Goal: Communication & Community: Ask a question

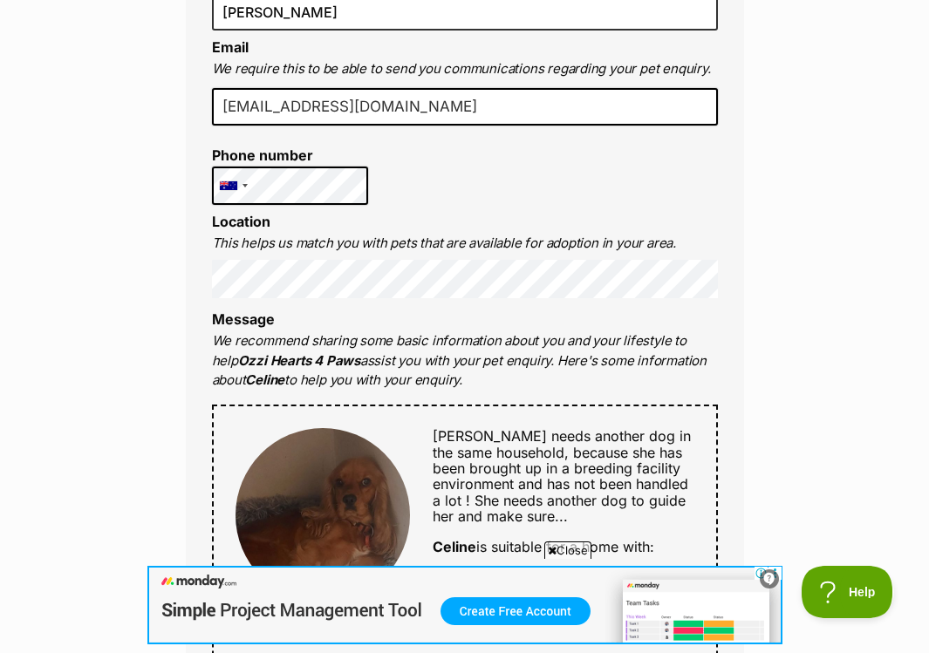
scroll to position [669, 0]
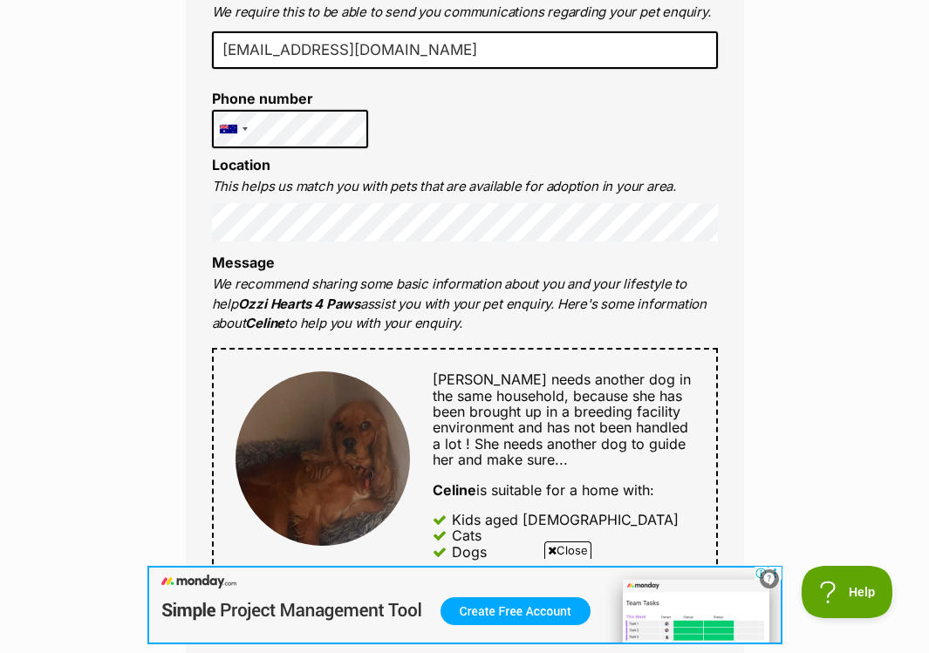
click at [552, 551] on icon at bounding box center [552, 550] width 9 height 11
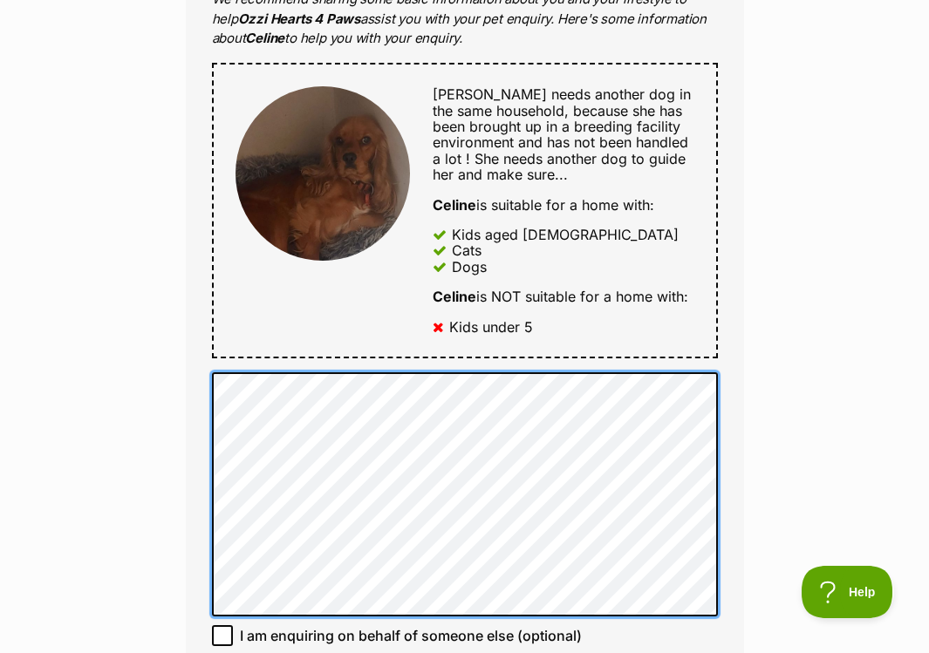
scroll to position [0, 0]
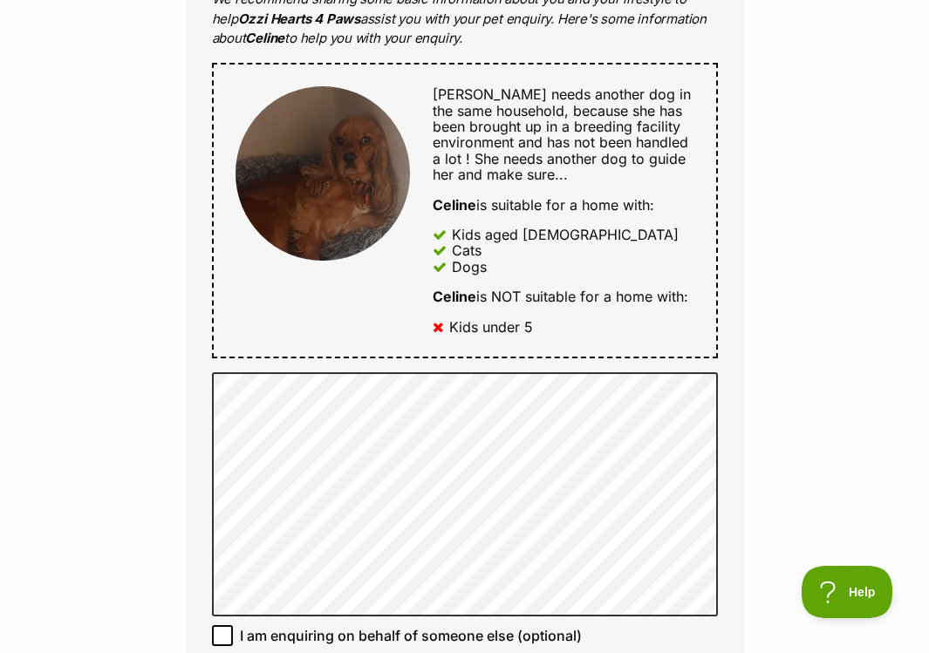
click at [631, 337] on div "Celene needs another dog in the same household, because she has been brought up…" at bounding box center [465, 211] width 506 height 296
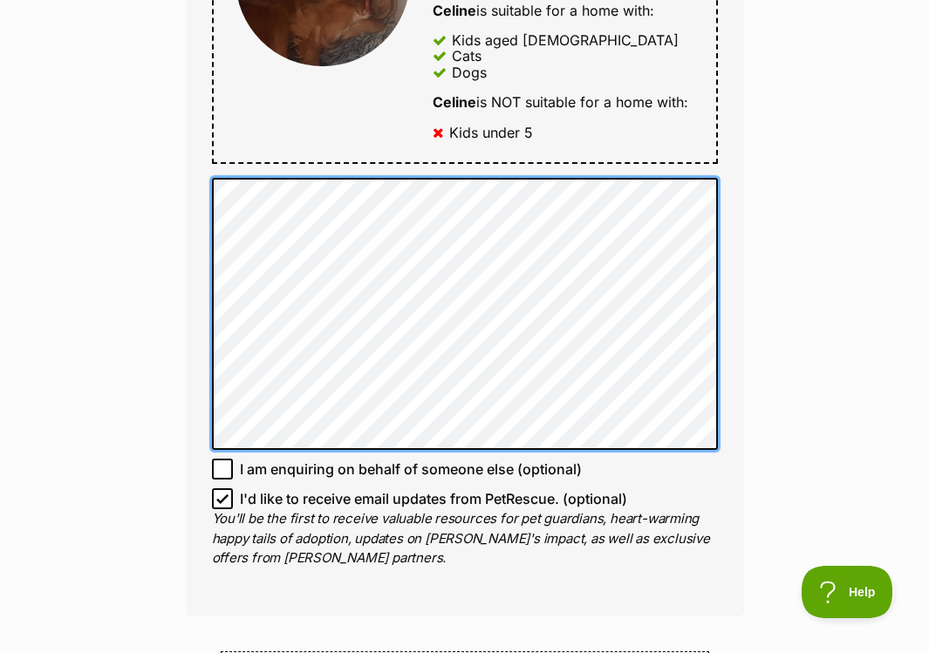
scroll to position [1150, 0]
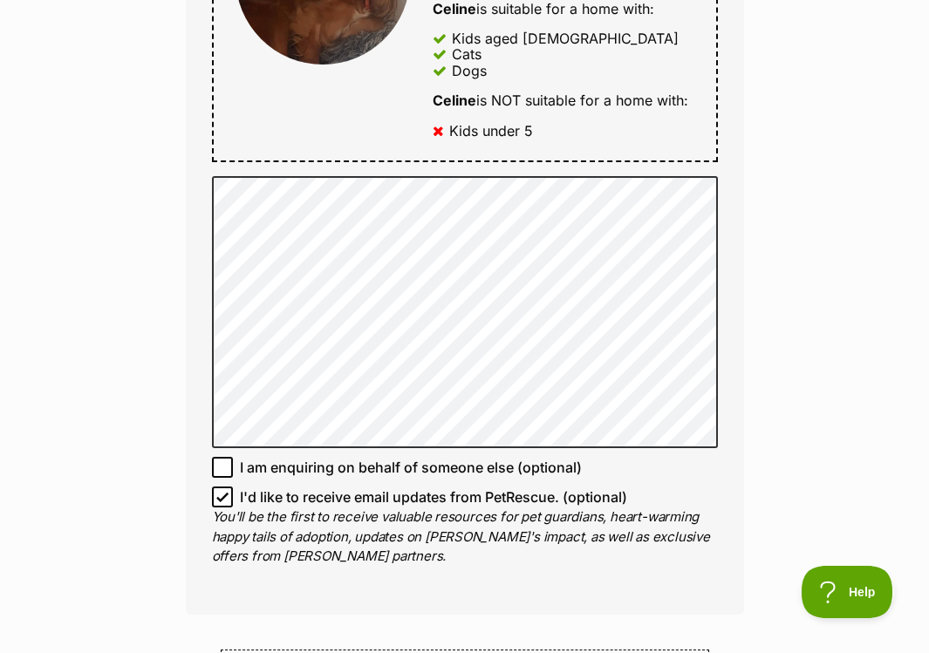
click at [223, 494] on icon at bounding box center [222, 497] width 12 height 12
click at [223, 494] on input "I'd like to receive email updates from PetRescue. (optional)" at bounding box center [222, 497] width 21 height 21
checkbox input "false"
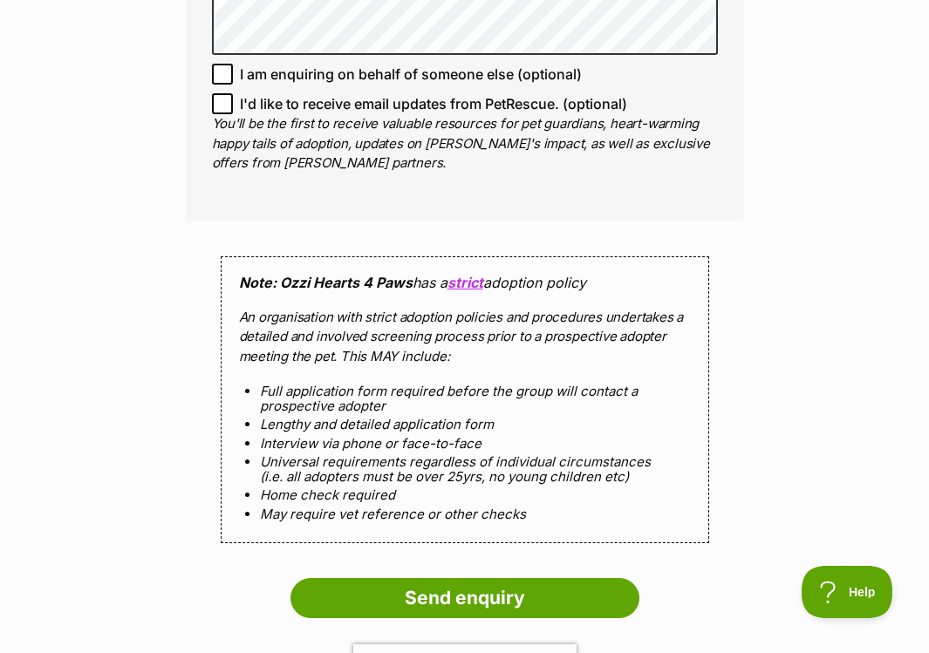
scroll to position [1545, 0]
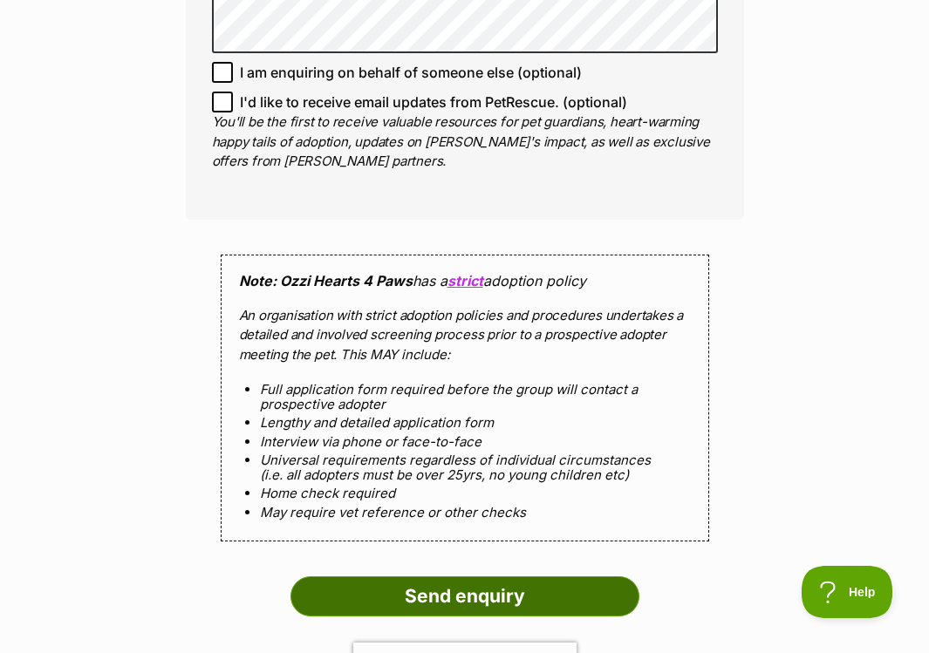
click at [515, 583] on input "Send enquiry" at bounding box center [464, 596] width 349 height 40
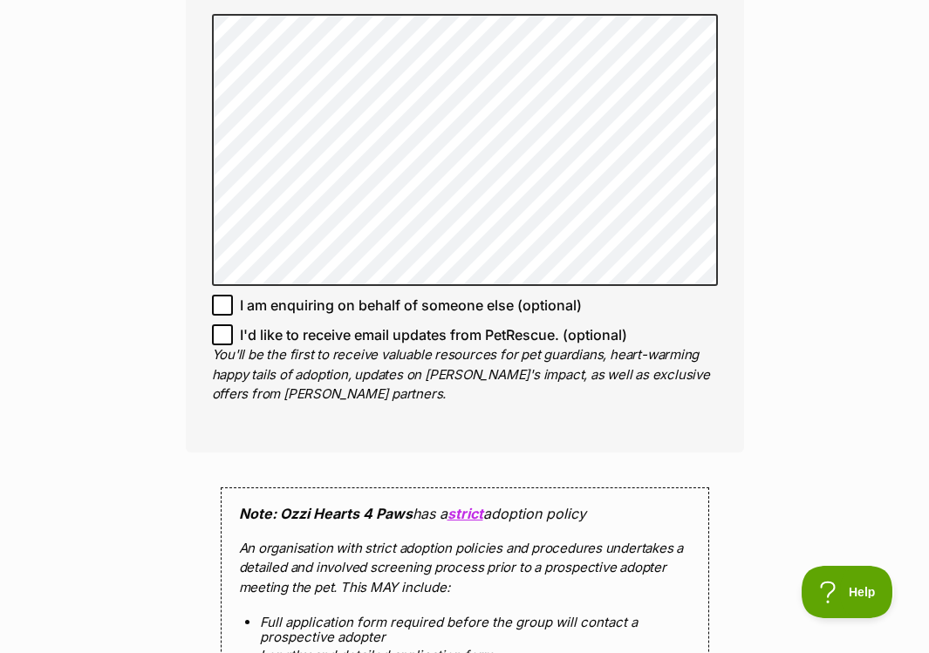
scroll to position [1188, 0]
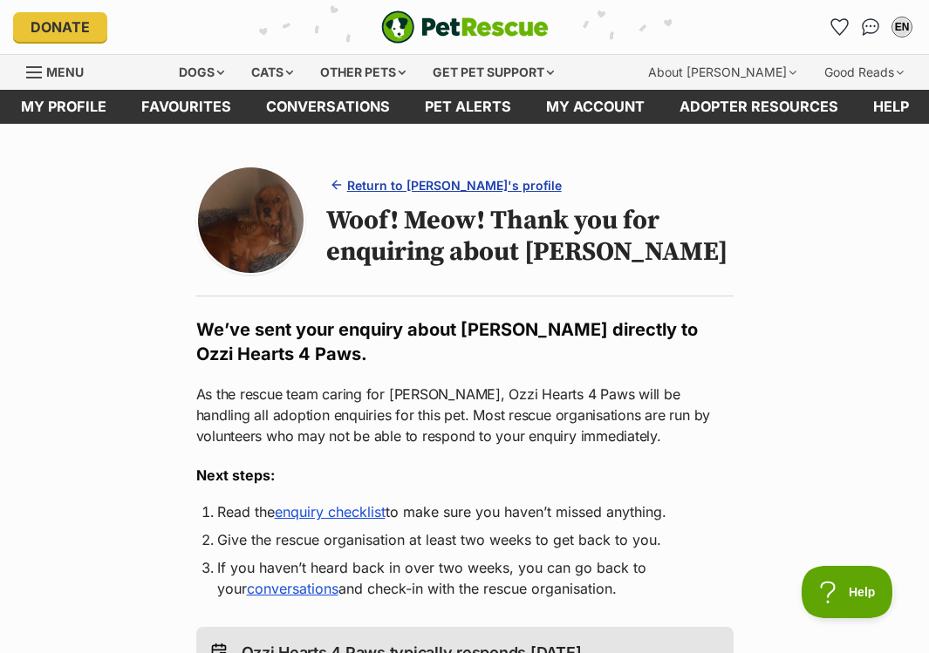
click at [462, 185] on span "Return to Celine's profile" at bounding box center [454, 185] width 215 height 18
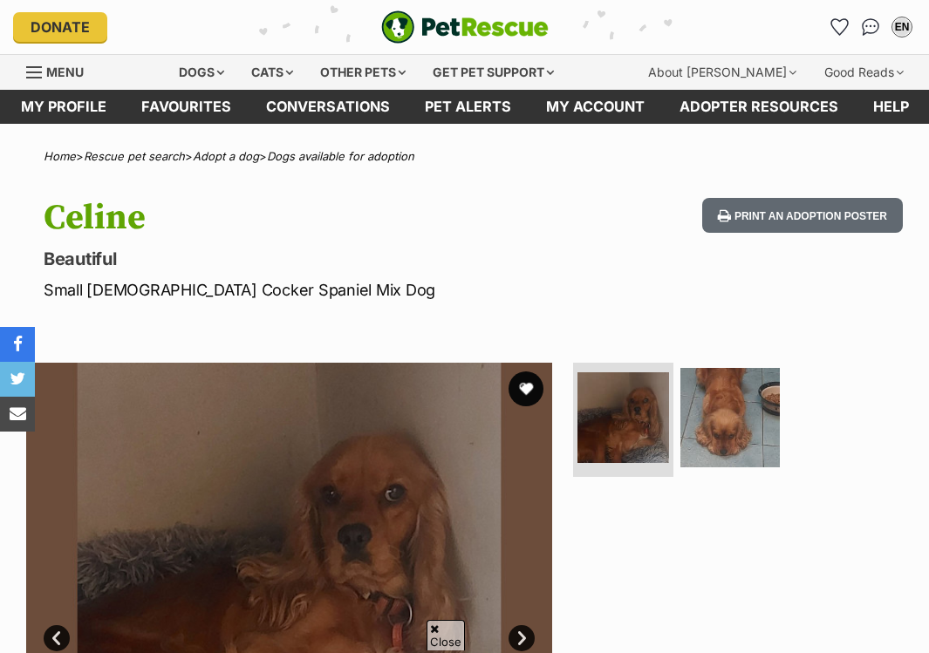
click at [523, 625] on link "Next" at bounding box center [521, 638] width 26 height 26
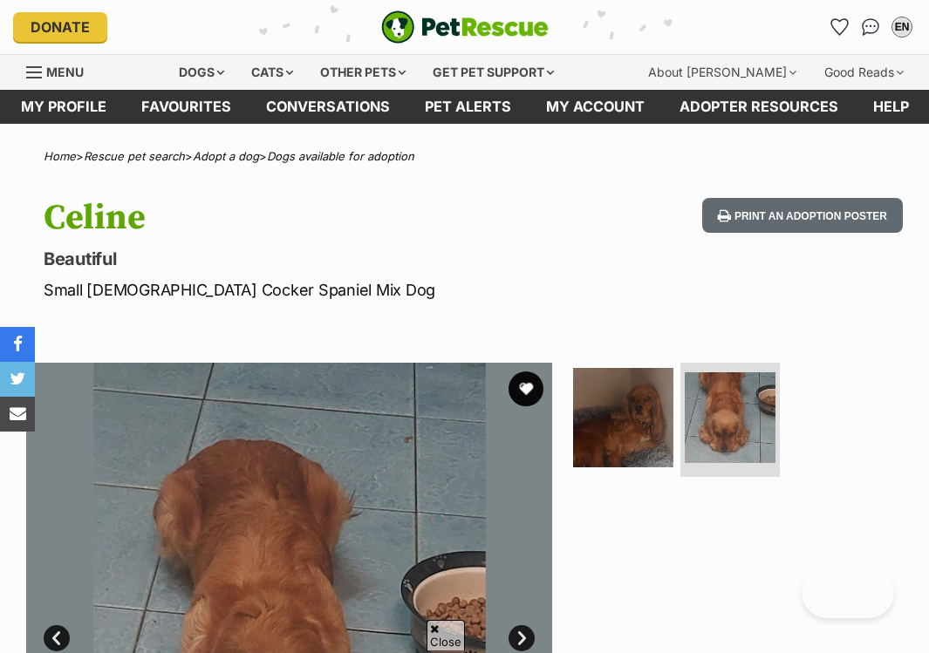
scroll to position [321, 0]
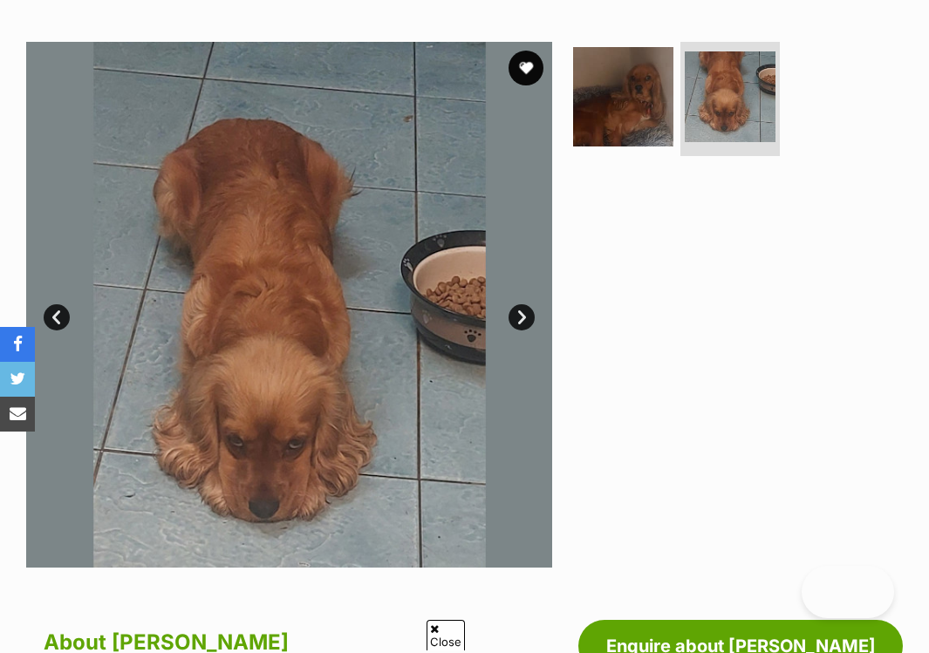
click at [522, 319] on link "Next" at bounding box center [521, 317] width 26 height 26
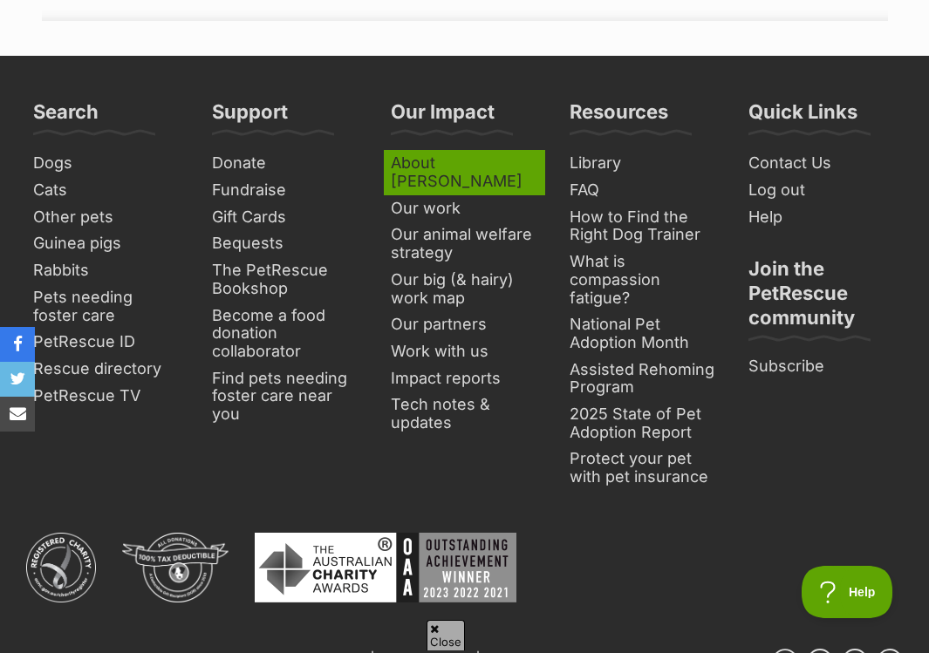
scroll to position [3381, 0]
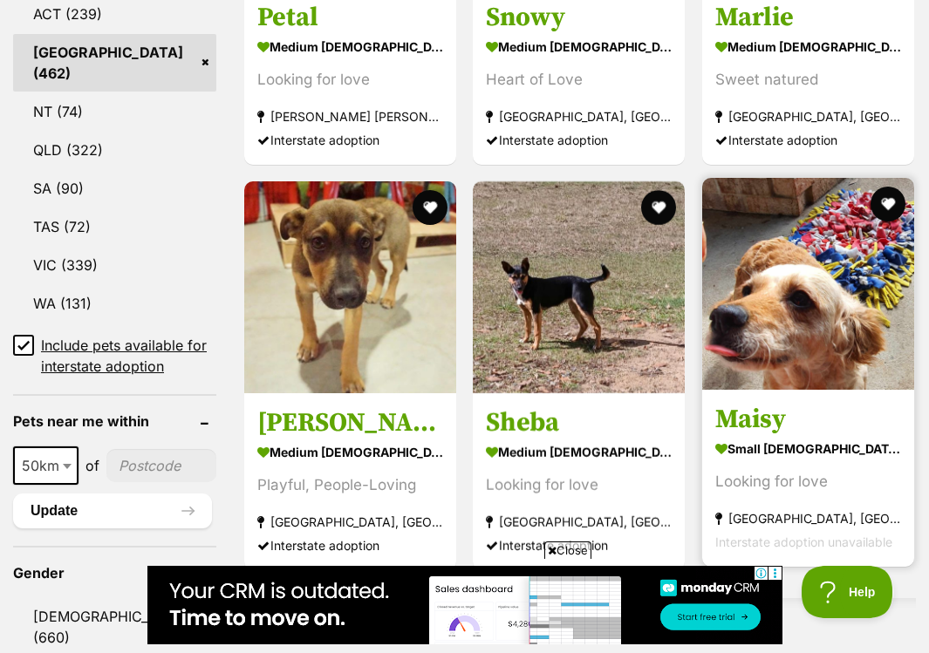
click at [800, 327] on img at bounding box center [808, 284] width 212 height 212
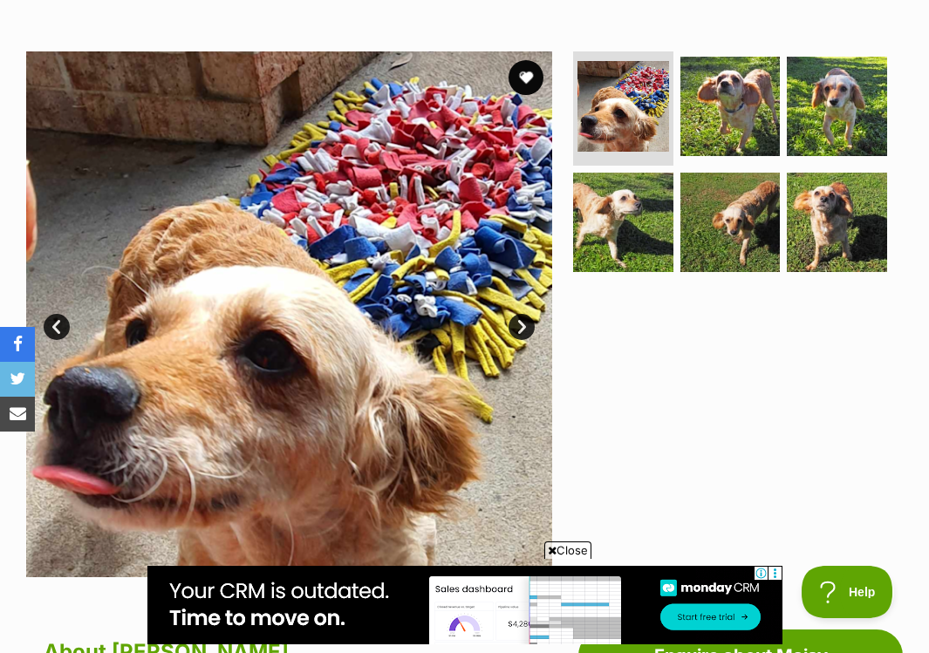
scroll to position [293, 0]
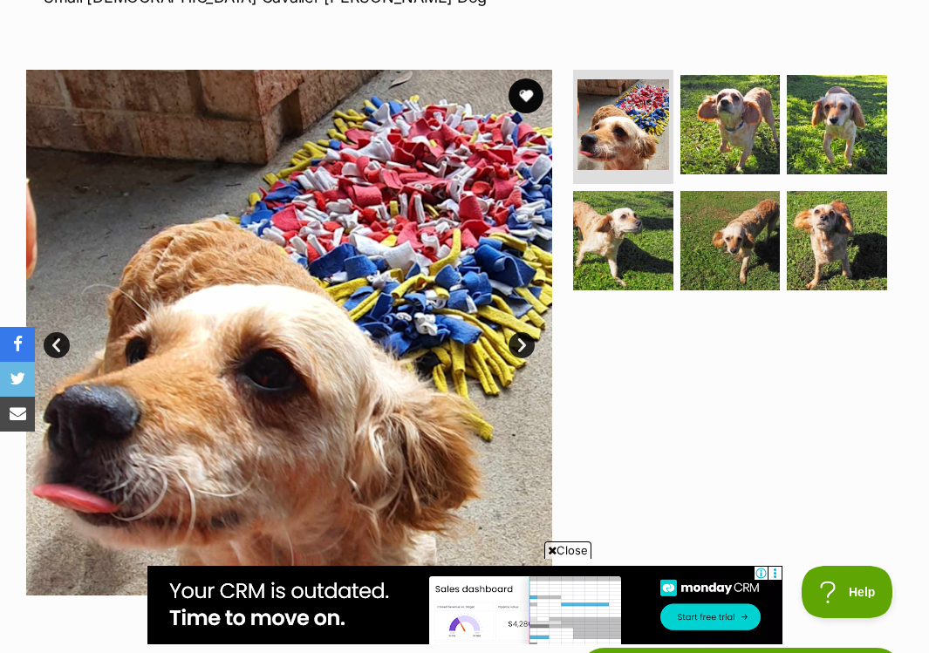
click at [510, 332] on img at bounding box center [289, 333] width 526 height 526
click at [525, 344] on link "Next" at bounding box center [521, 345] width 26 height 26
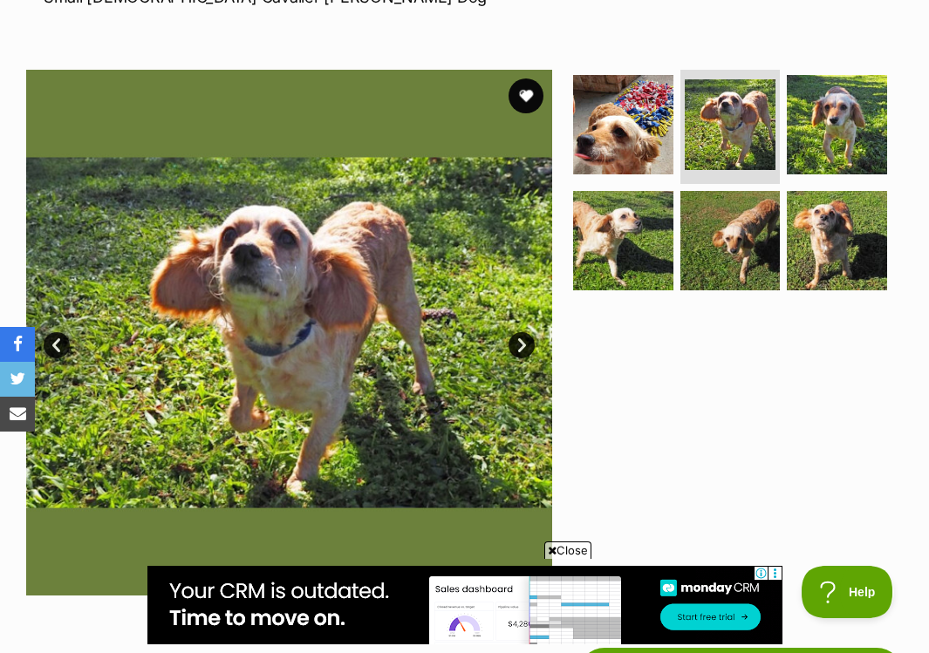
click at [525, 346] on link "Next" at bounding box center [521, 345] width 26 height 26
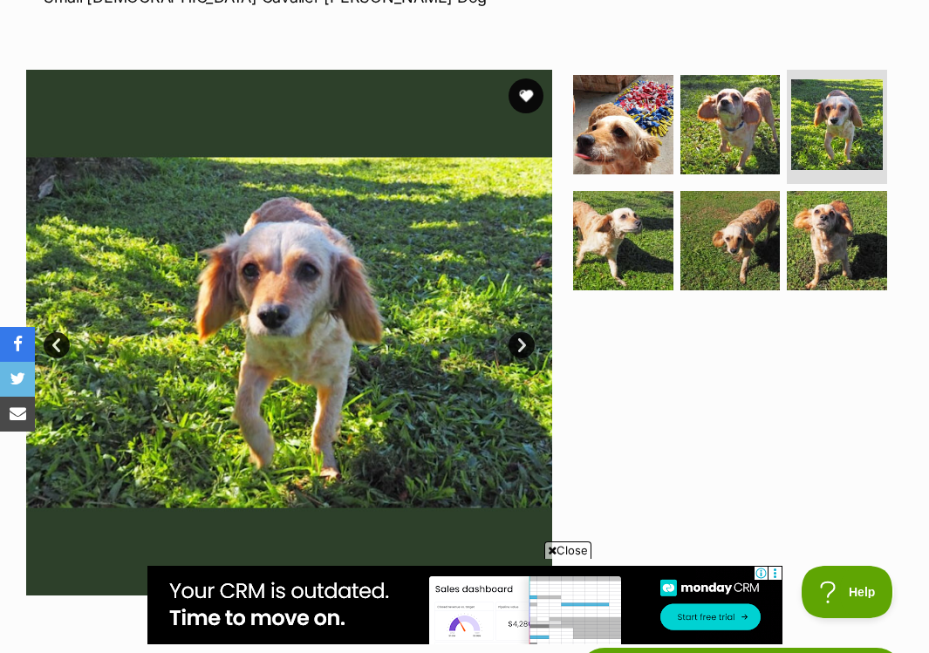
click at [525, 346] on link "Next" at bounding box center [521, 345] width 26 height 26
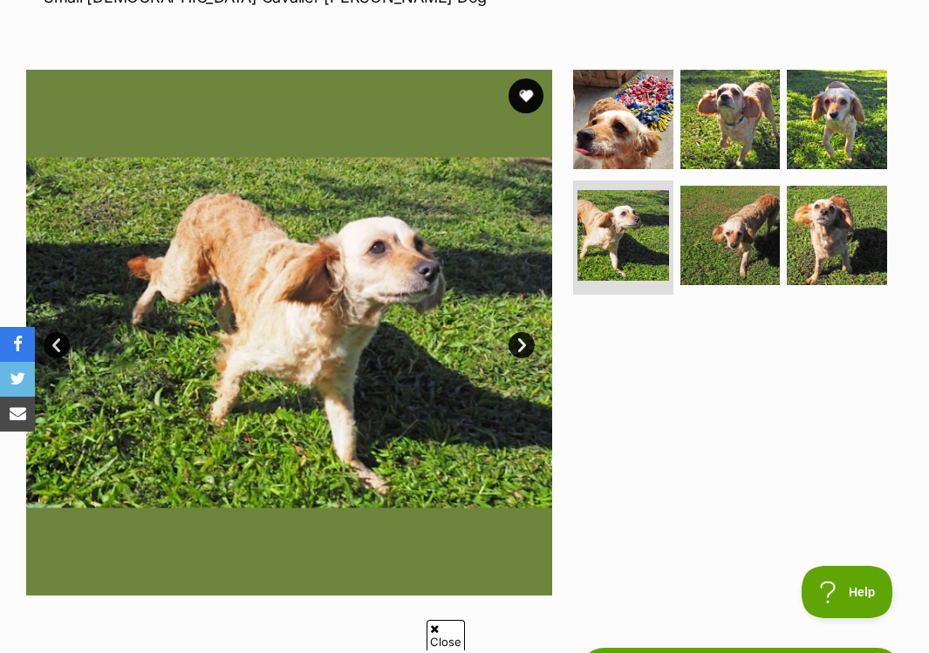
click at [525, 346] on link "Next" at bounding box center [521, 345] width 26 height 26
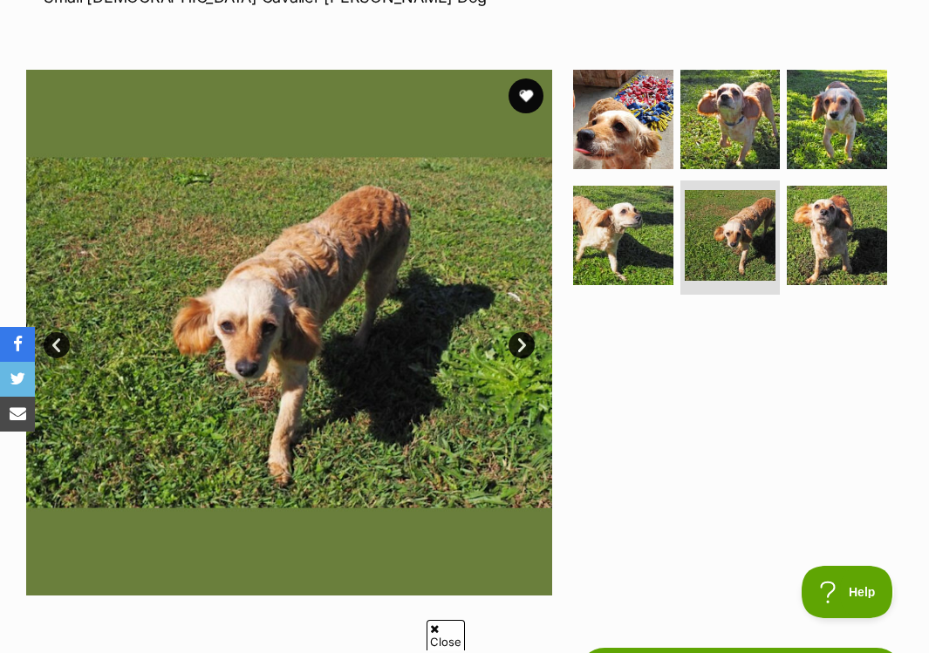
scroll to position [0, 0]
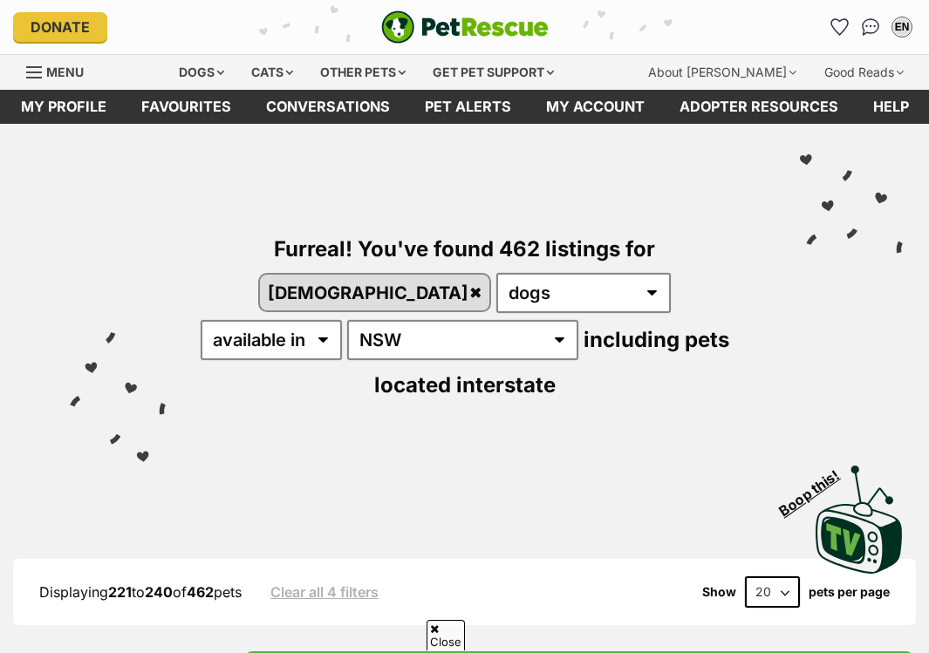
scroll to position [3277, 0]
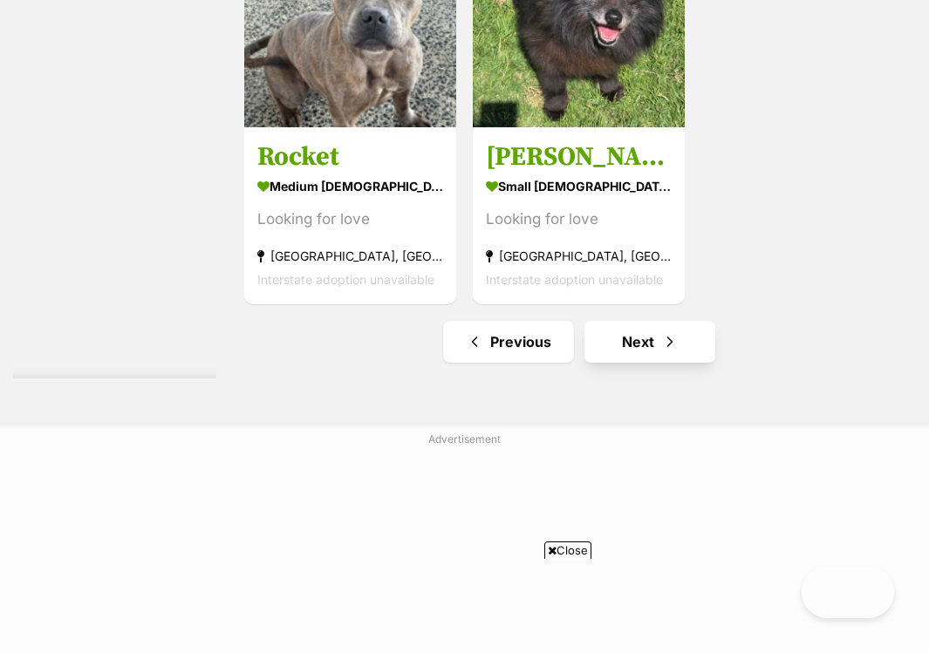
click at [602, 353] on link "Next" at bounding box center [649, 342] width 131 height 42
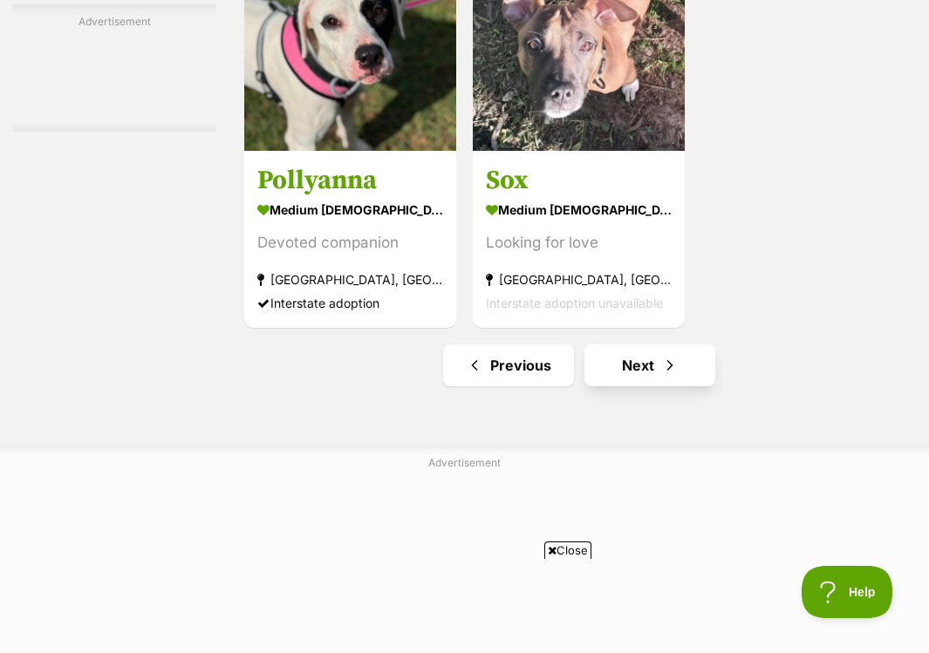
scroll to position [3895, 0]
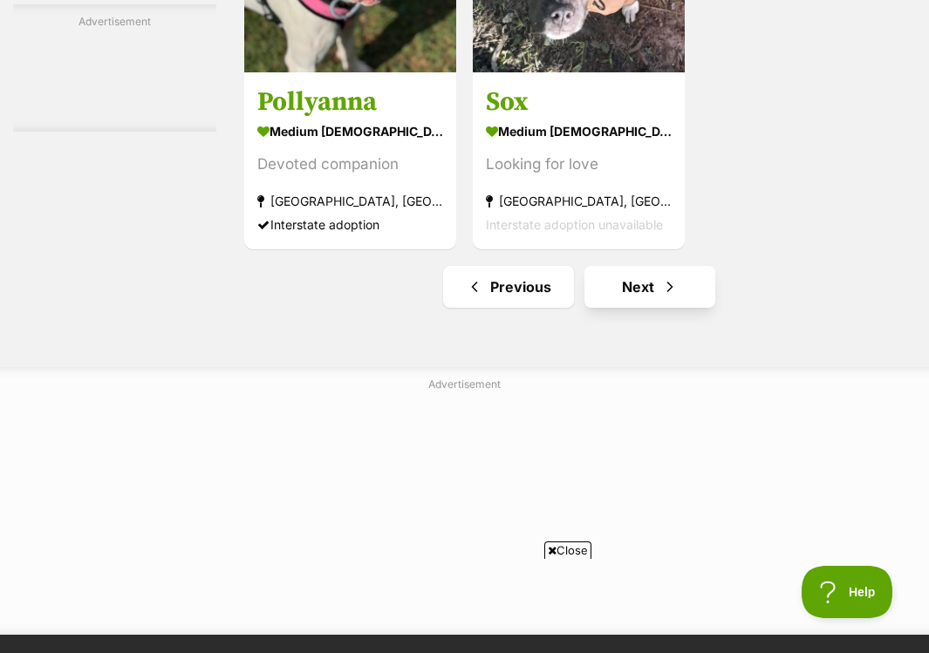
click at [606, 308] on link "Next" at bounding box center [649, 287] width 131 height 42
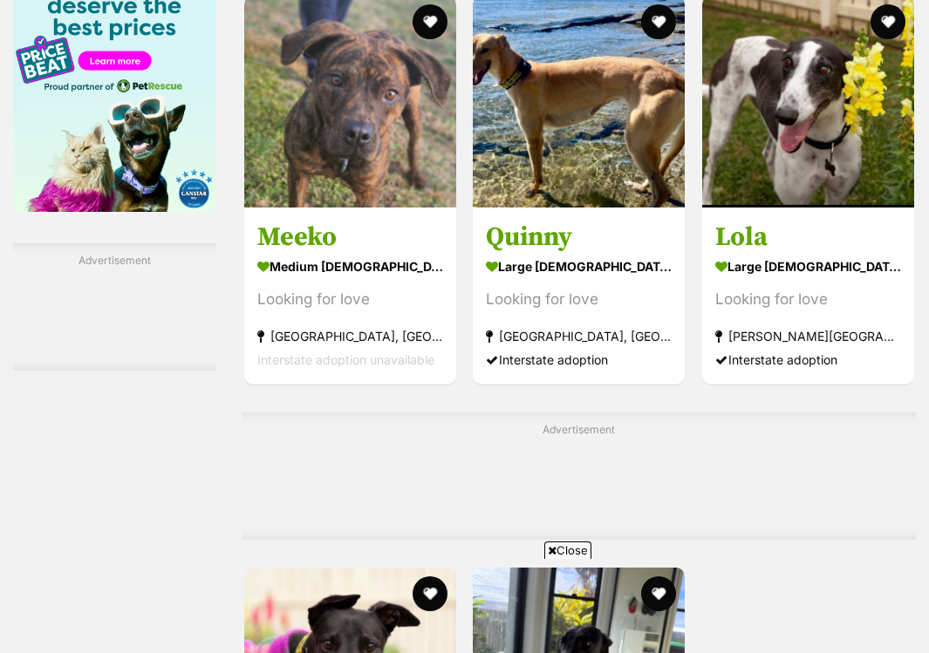
scroll to position [3667, 0]
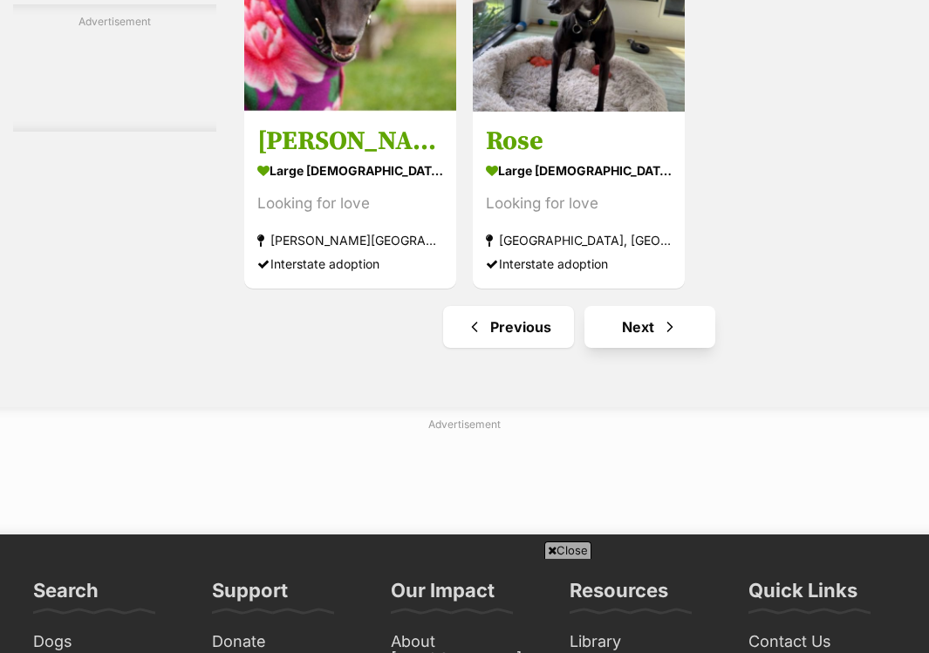
click at [607, 348] on link "Next" at bounding box center [649, 327] width 131 height 42
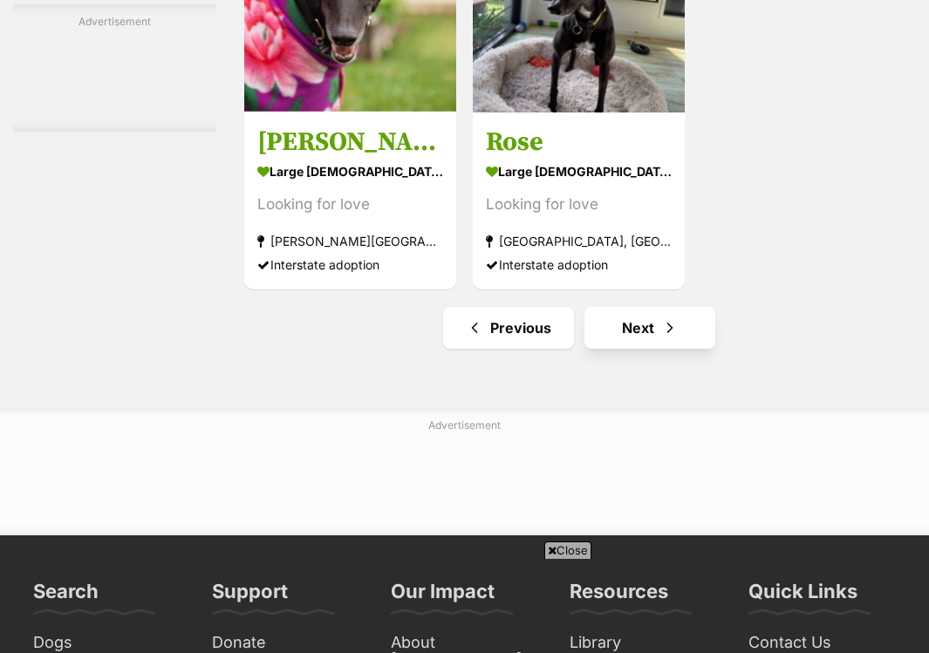
scroll to position [0, 0]
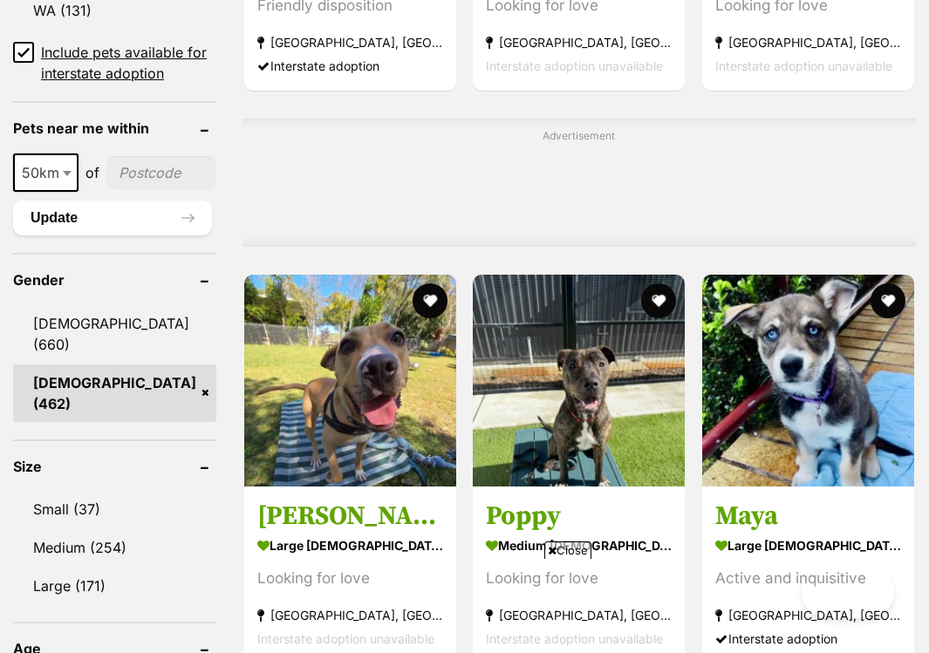
scroll to position [3641, 0]
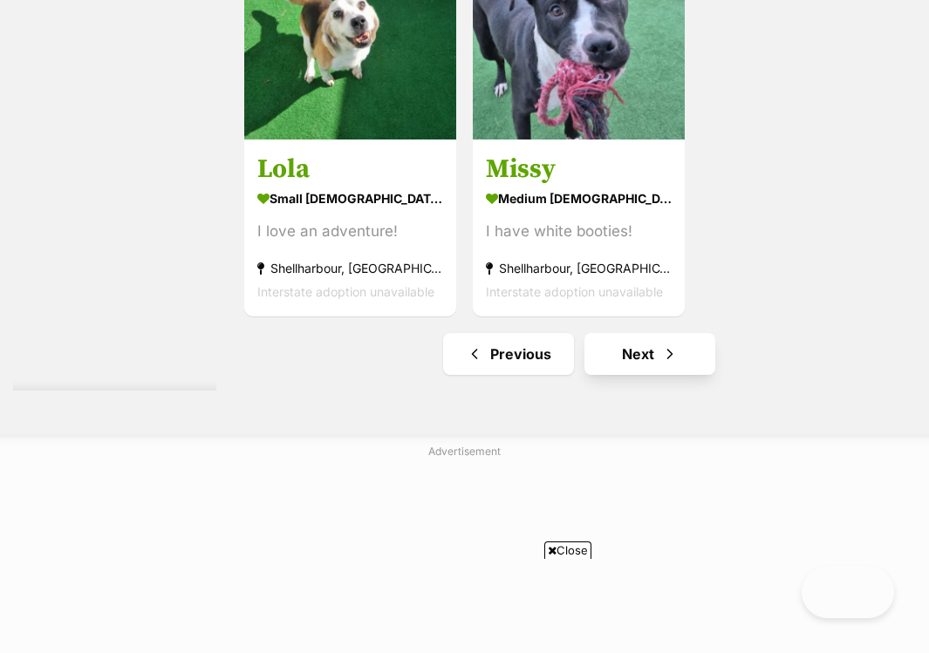
click at [610, 375] on link "Next" at bounding box center [649, 354] width 131 height 42
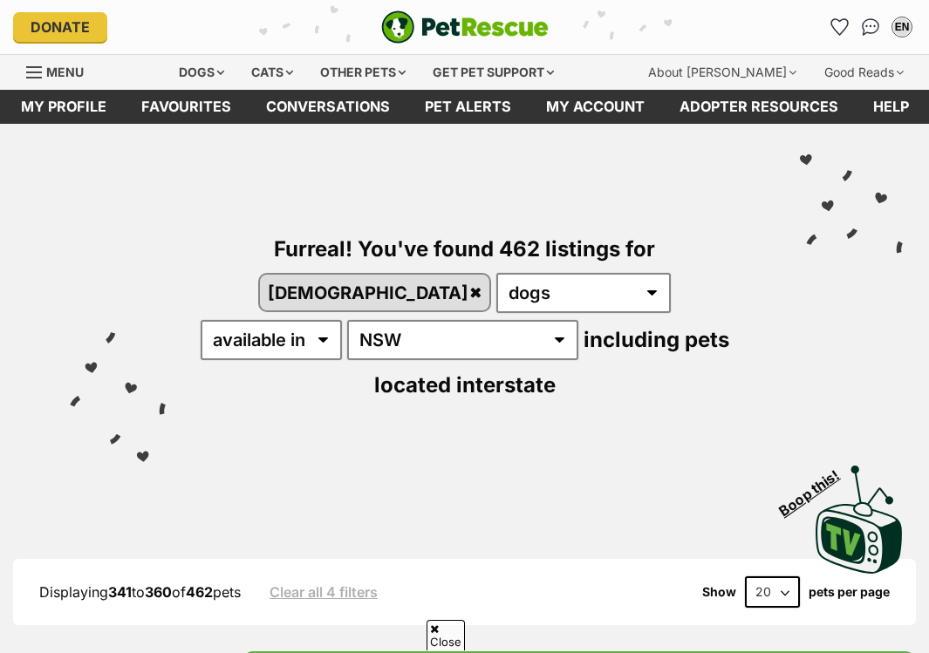
scroll to position [792, 0]
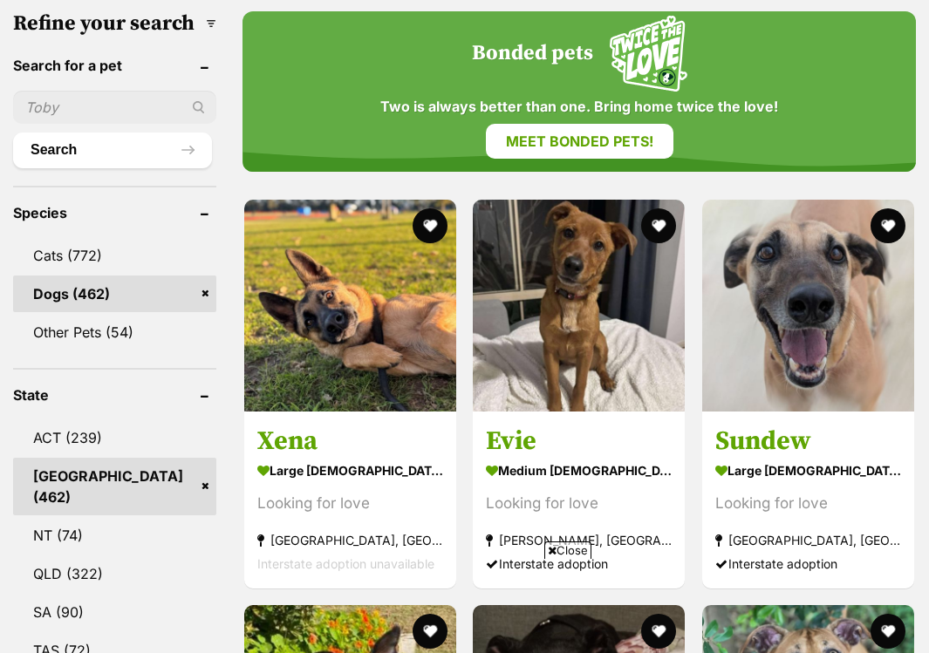
scroll to position [0, 0]
type input "celine"
click at [62, 133] on button "Search" at bounding box center [112, 150] width 199 height 35
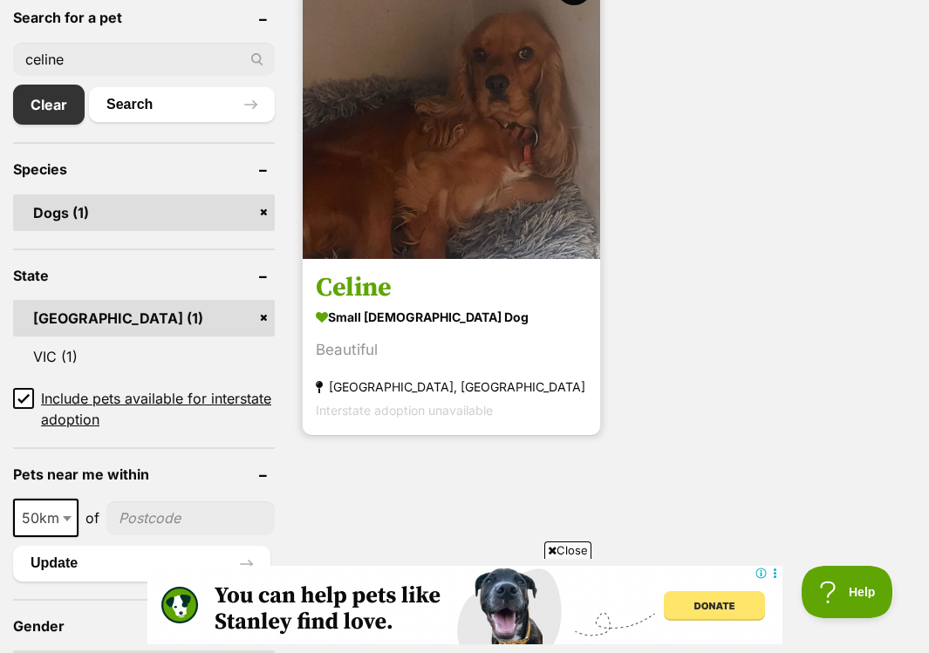
click at [458, 272] on h3 "Celine" at bounding box center [451, 288] width 271 height 33
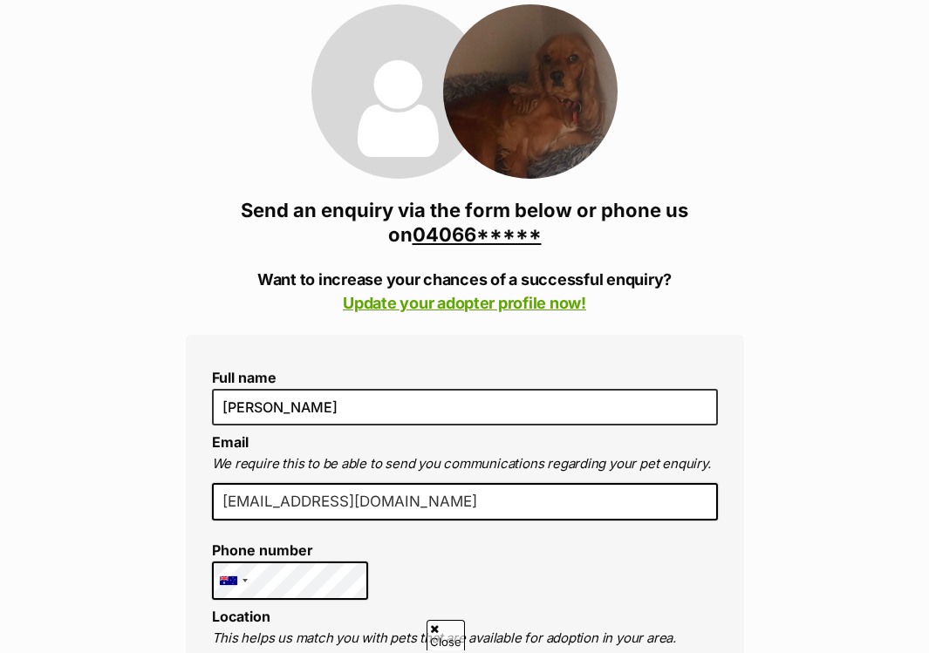
scroll to position [453, 0]
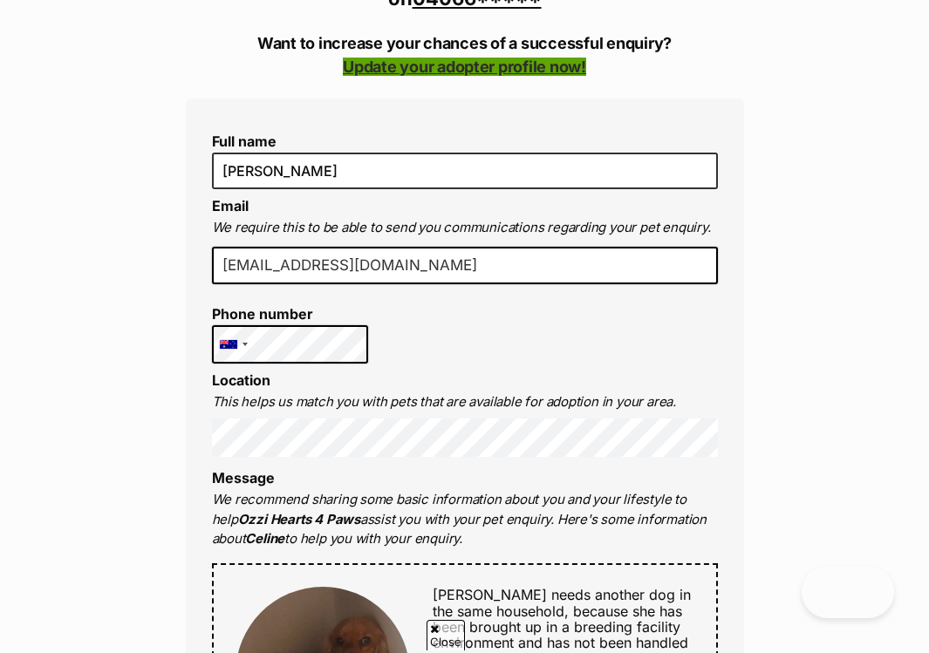
click at [457, 69] on link "Update your adopter profile now!" at bounding box center [464, 67] width 243 height 18
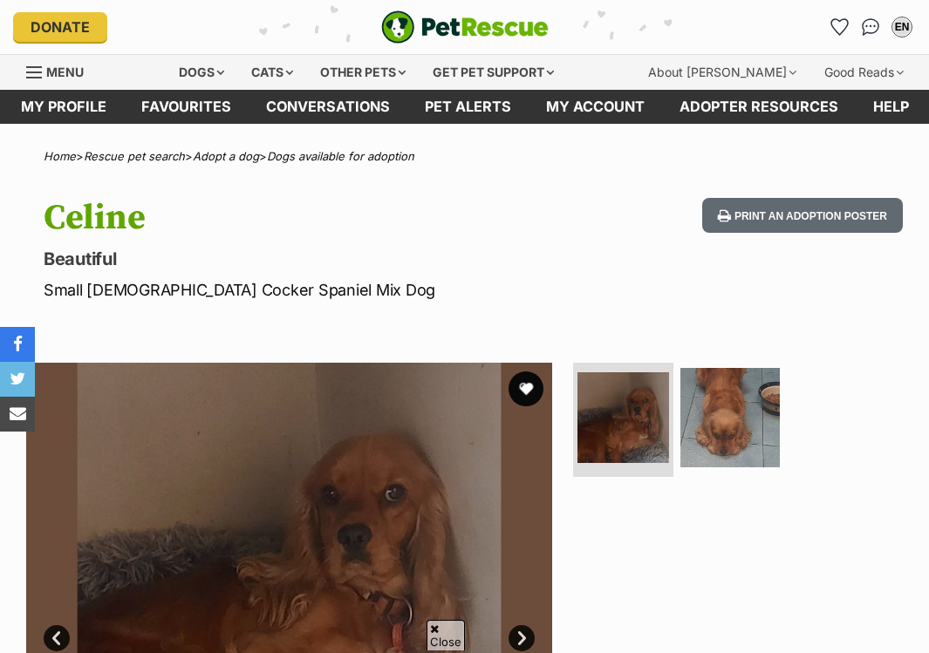
scroll to position [330, 0]
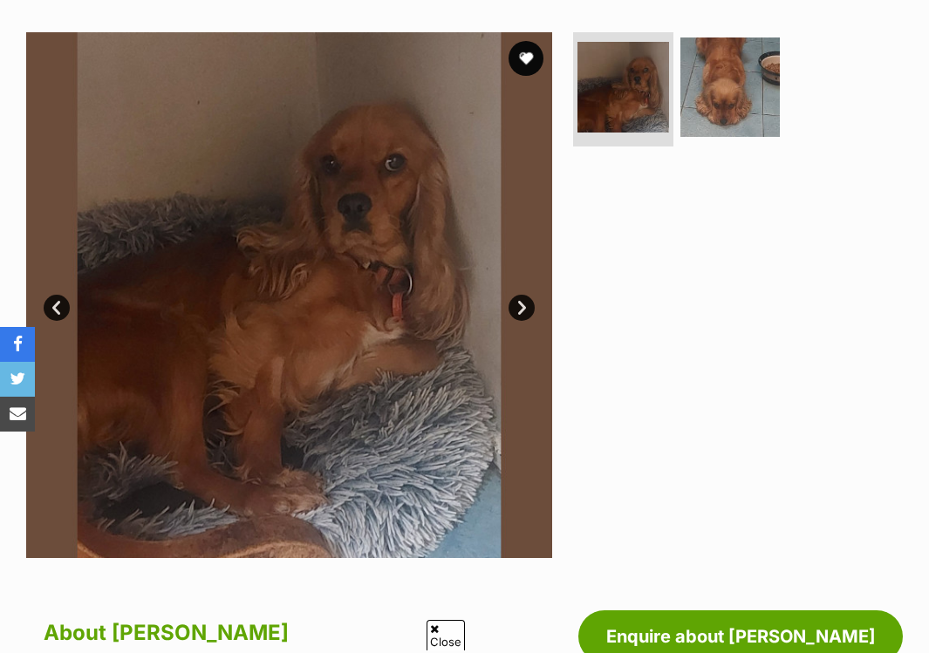
click at [521, 310] on link "Next" at bounding box center [521, 308] width 26 height 26
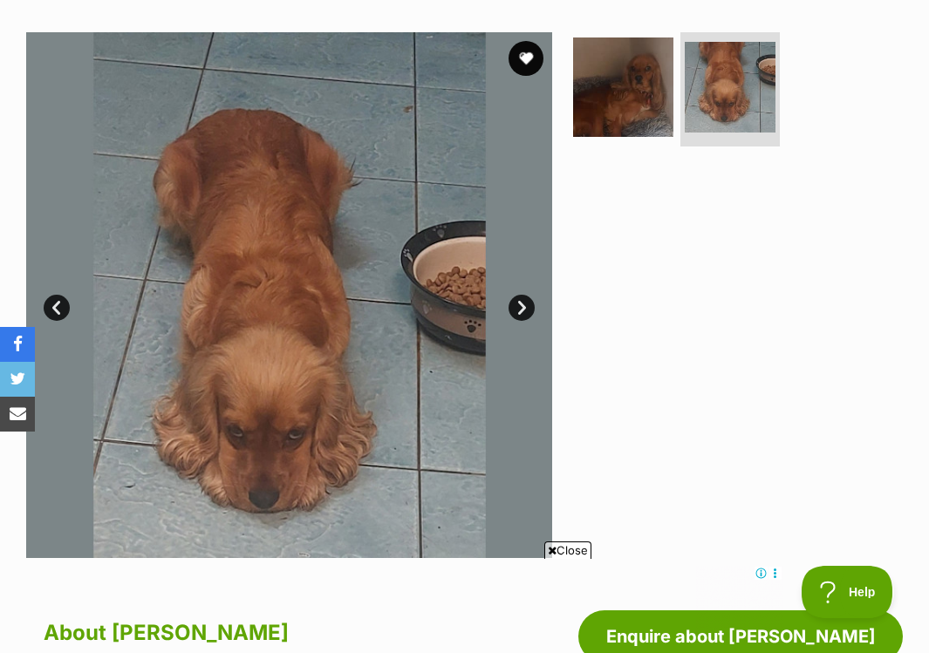
scroll to position [0, 0]
click at [58, 307] on link "Prev" at bounding box center [57, 308] width 26 height 26
